Goal: Connect with others: Connect with others

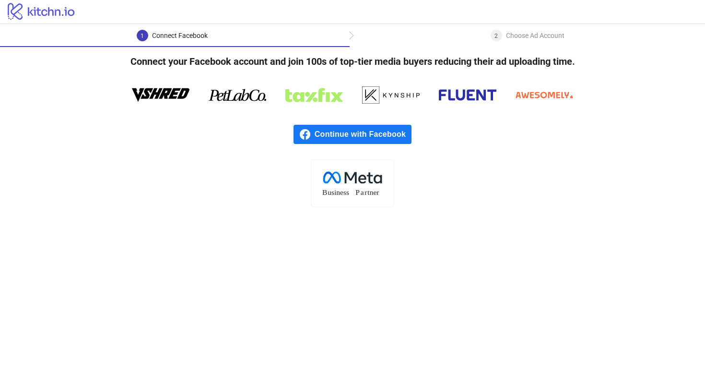
click at [366, 181] on rect at bounding box center [352, 183] width 83 height 48
click at [490, 99] on icon at bounding box center [468, 95] width 58 height 29
click at [358, 168] on rect at bounding box center [352, 183] width 83 height 48
click at [391, 136] on span "Continue with Facebook" at bounding box center [363, 134] width 97 height 19
click at [494, 39] on div "2" at bounding box center [497, 36] width 12 height 12
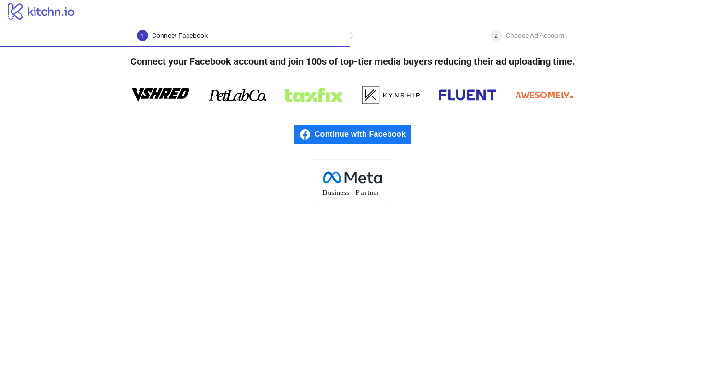
click at [351, 36] on div "2 Choose Ad Account" at bounding box center [528, 38] width 356 height 17
click at [58, 14] on icon "logo/logo" at bounding box center [41, 10] width 83 height 19
